Goal: Find contact information: Find contact information

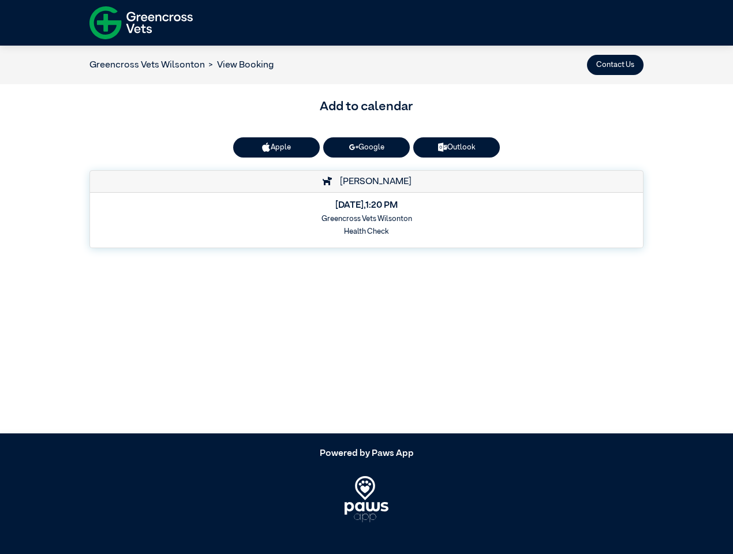
click at [615, 65] on button "Contact Us" at bounding box center [615, 65] width 57 height 20
click at [276, 147] on button "Apple" at bounding box center [276, 147] width 87 height 20
